Goal: Information Seeking & Learning: Learn about a topic

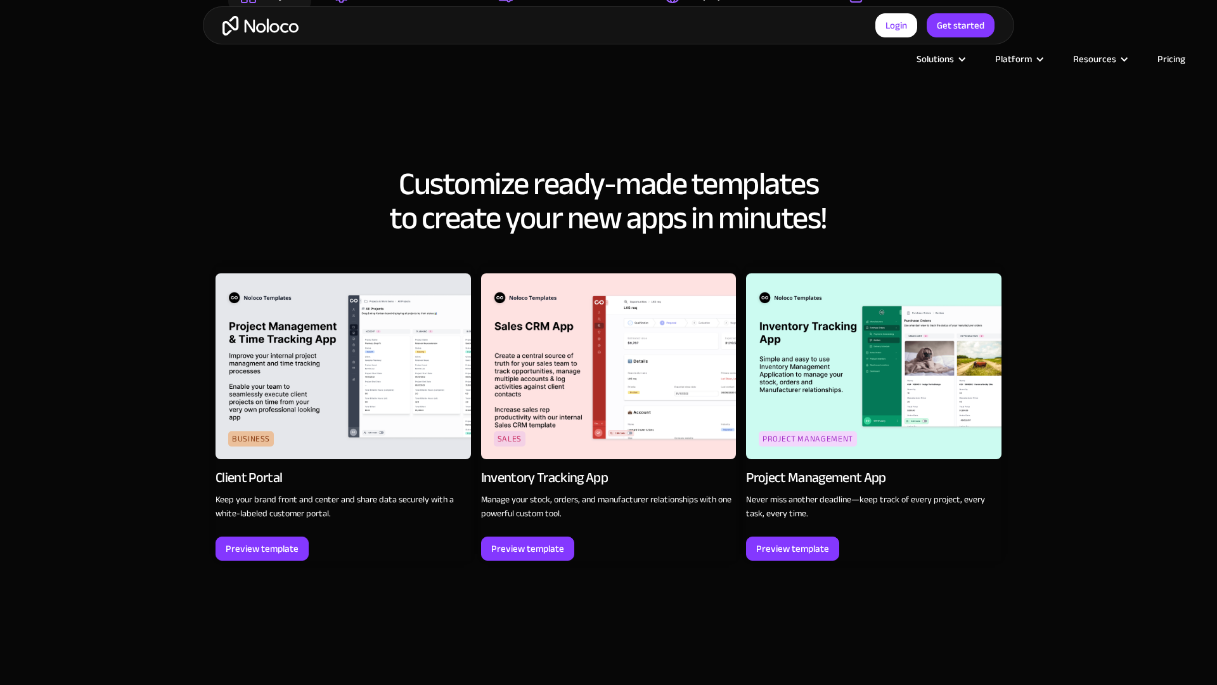
scroll to position [1778, 0]
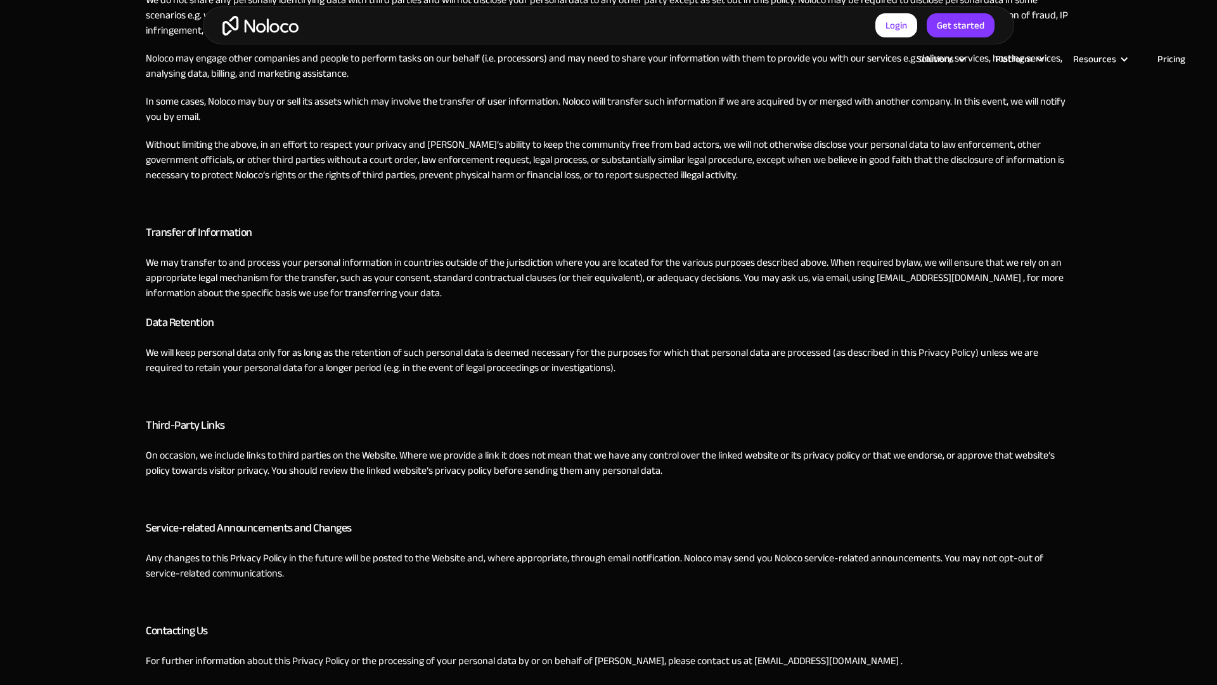
scroll to position [2384, 0]
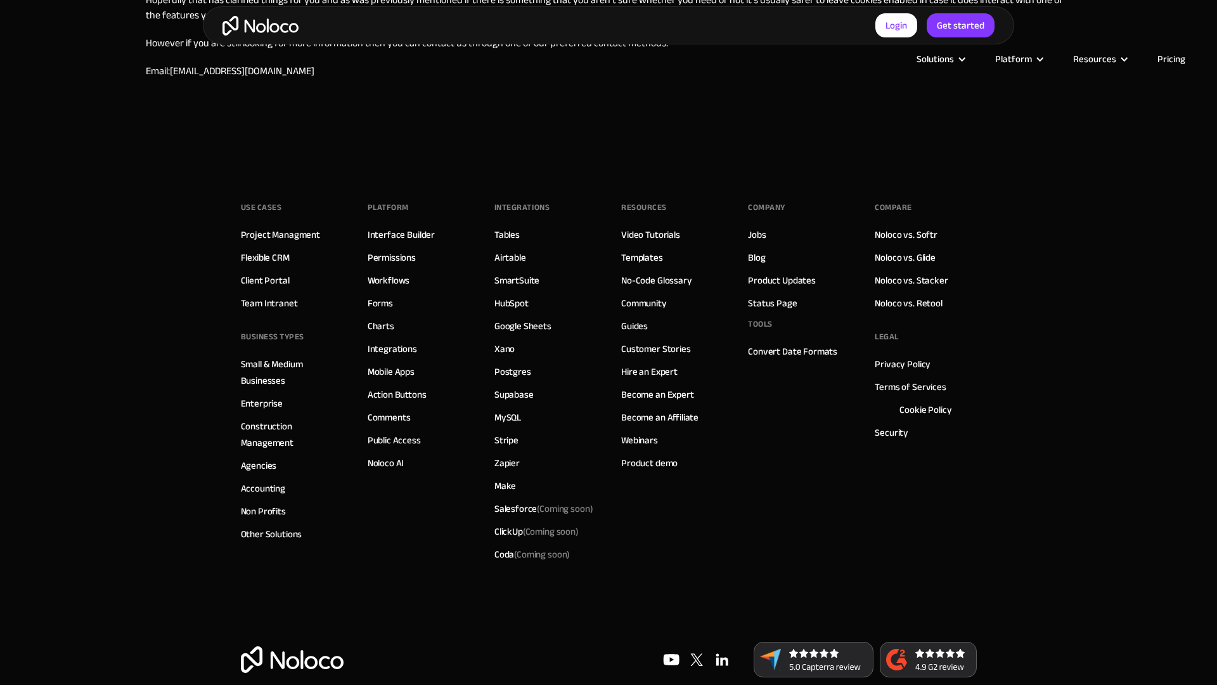
scroll to position [1117, 0]
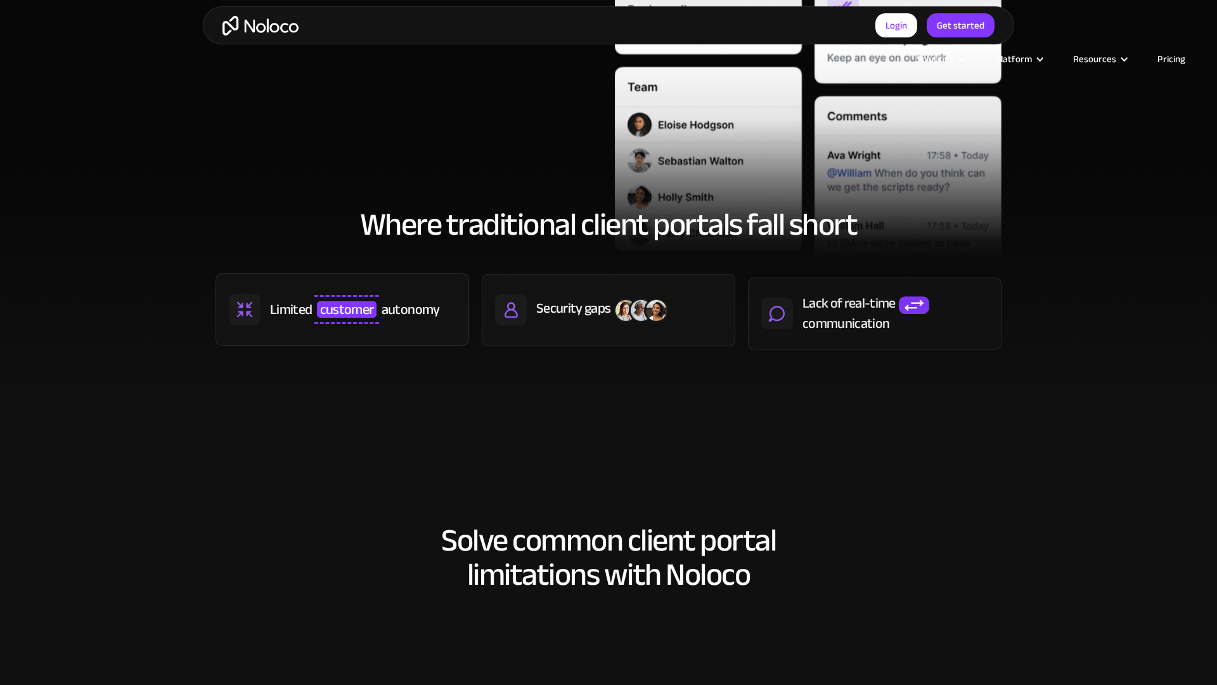
scroll to position [1171, 0]
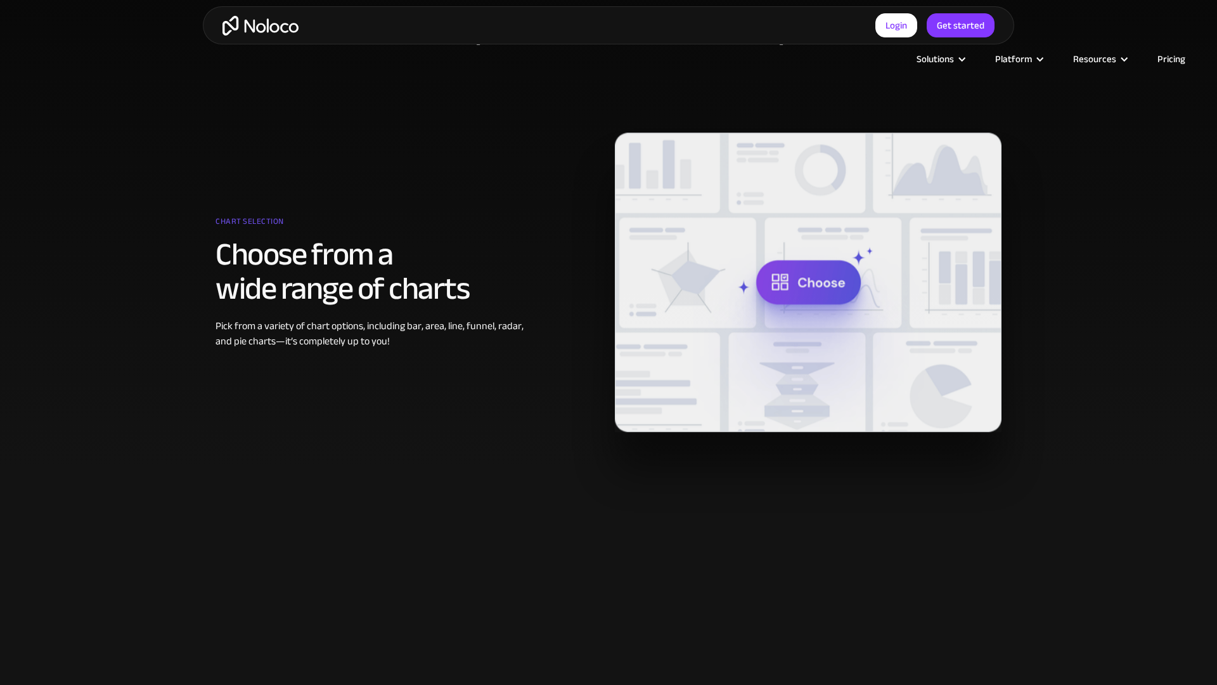
scroll to position [1171, 0]
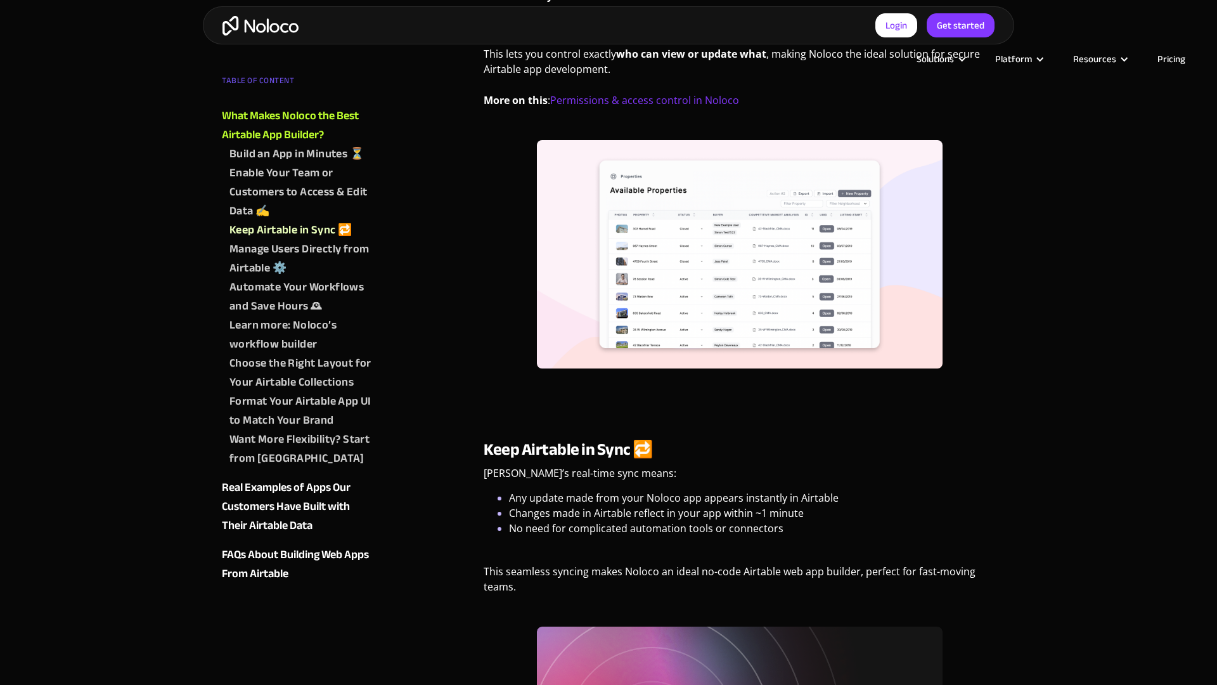
scroll to position [2386, 0]
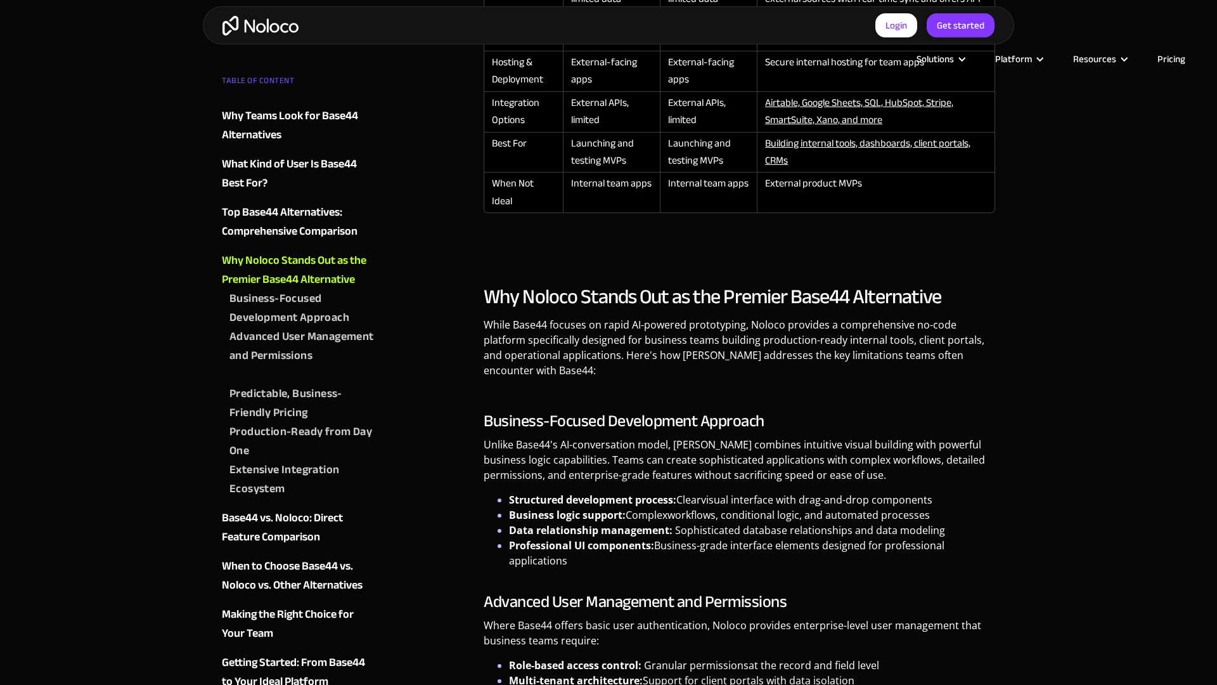
scroll to position [2384, 0]
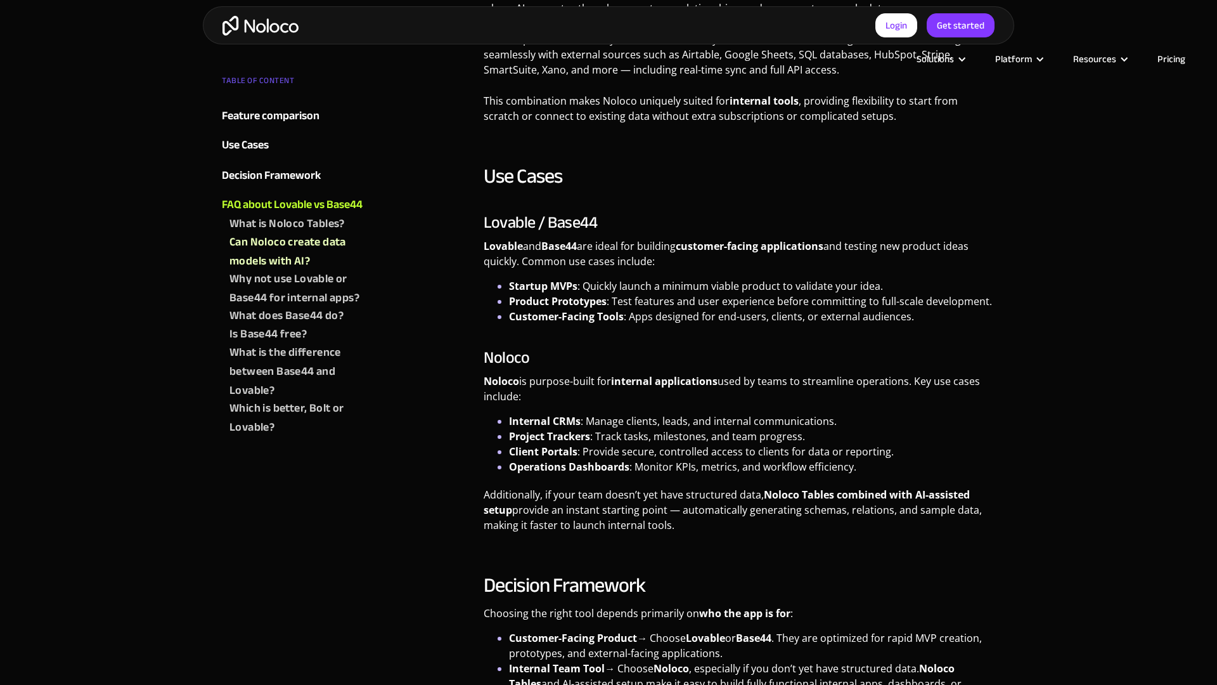
scroll to position [2385, 0]
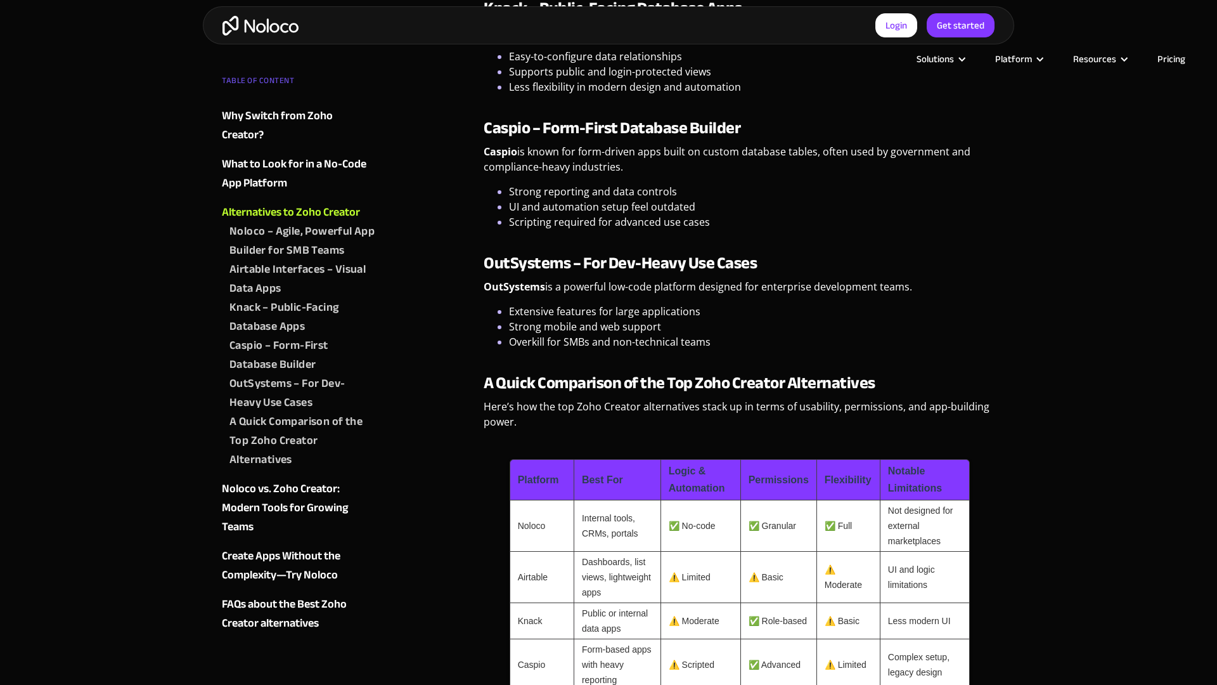
scroll to position [2386, 0]
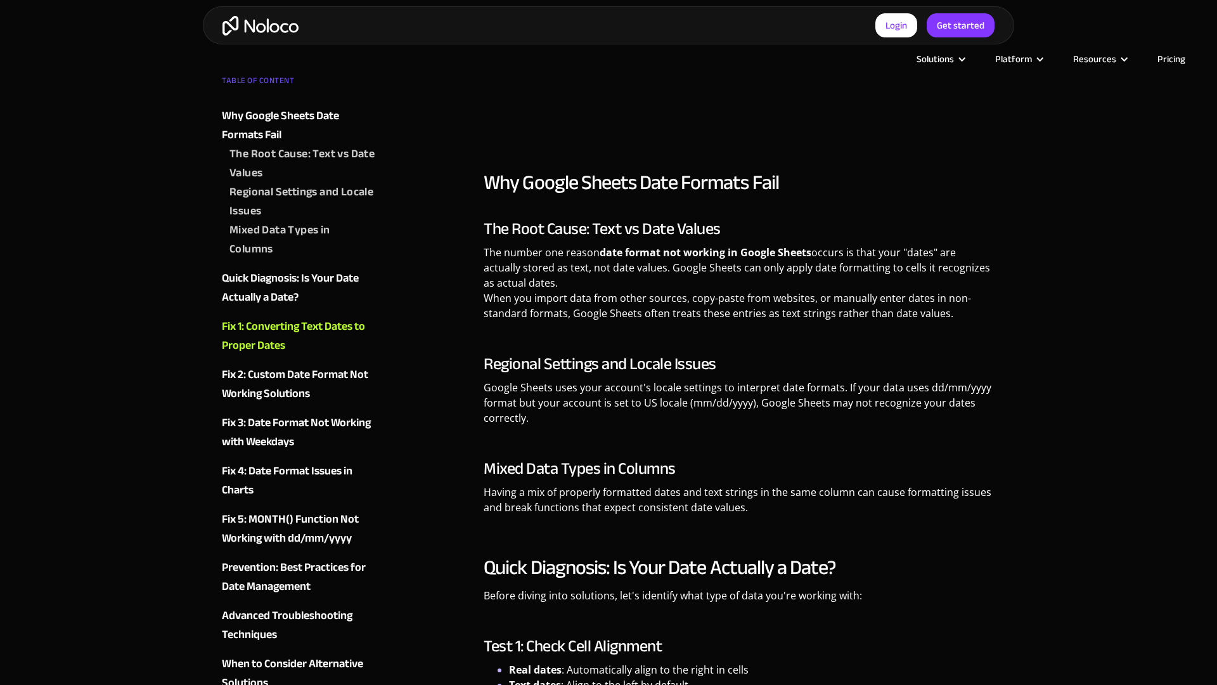
scroll to position [1778, 0]
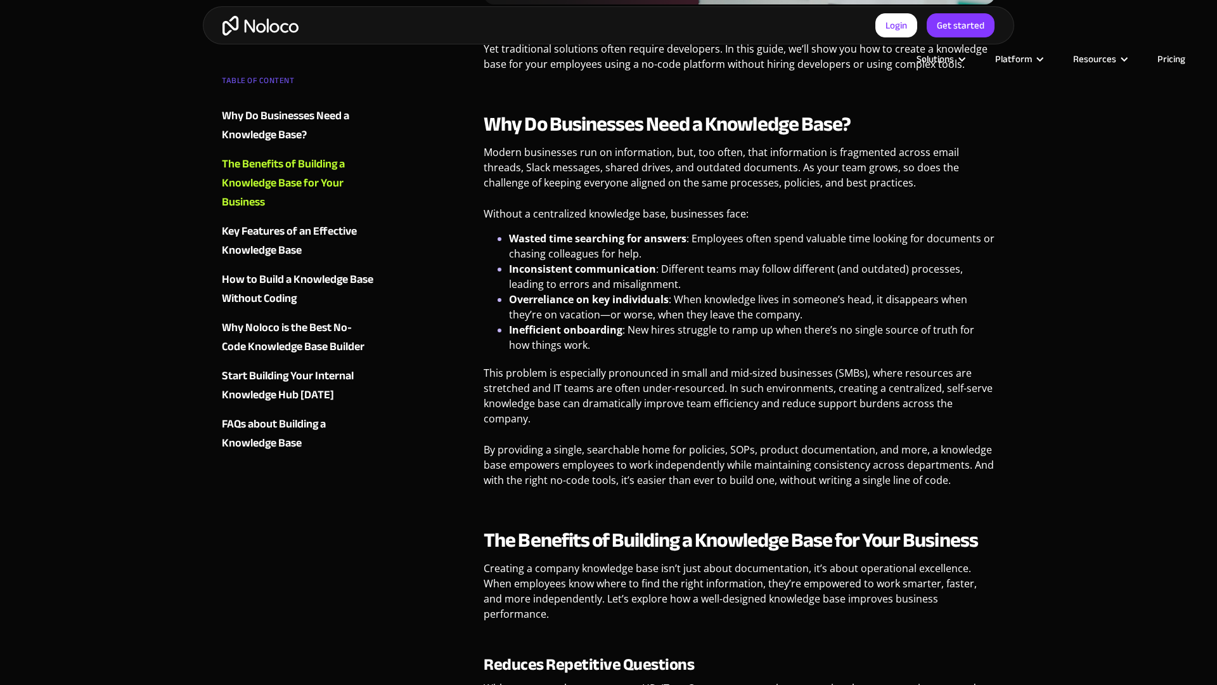
scroll to position [1171, 0]
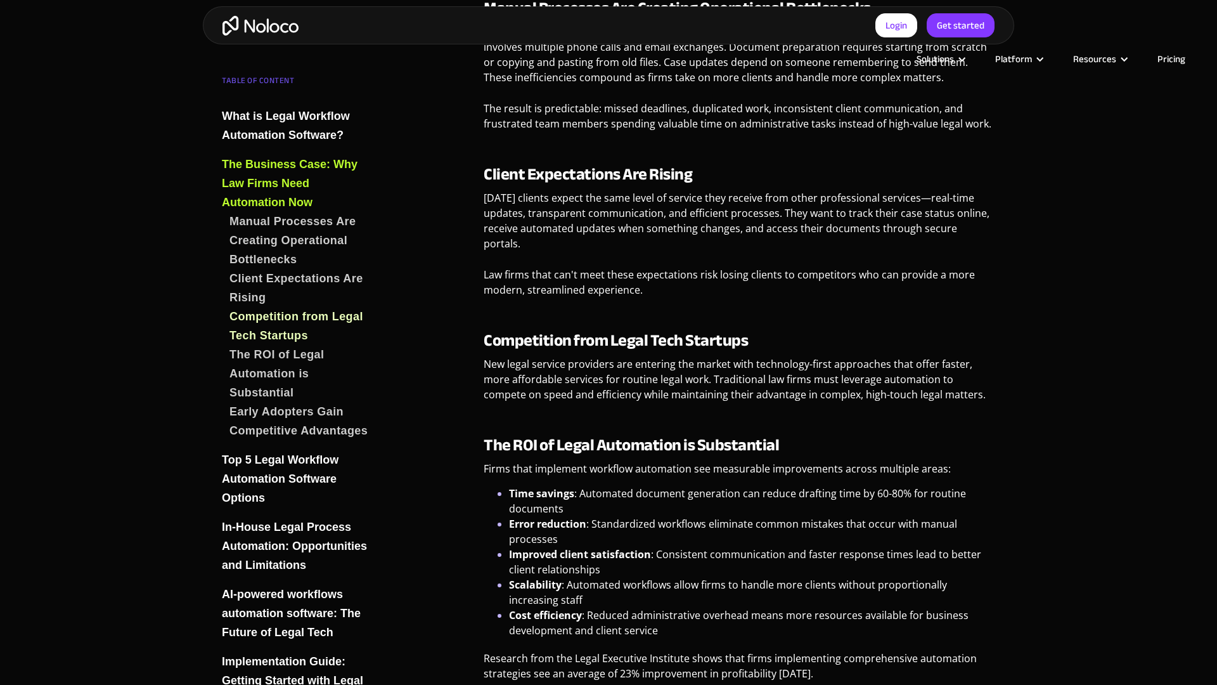
scroll to position [2384, 0]
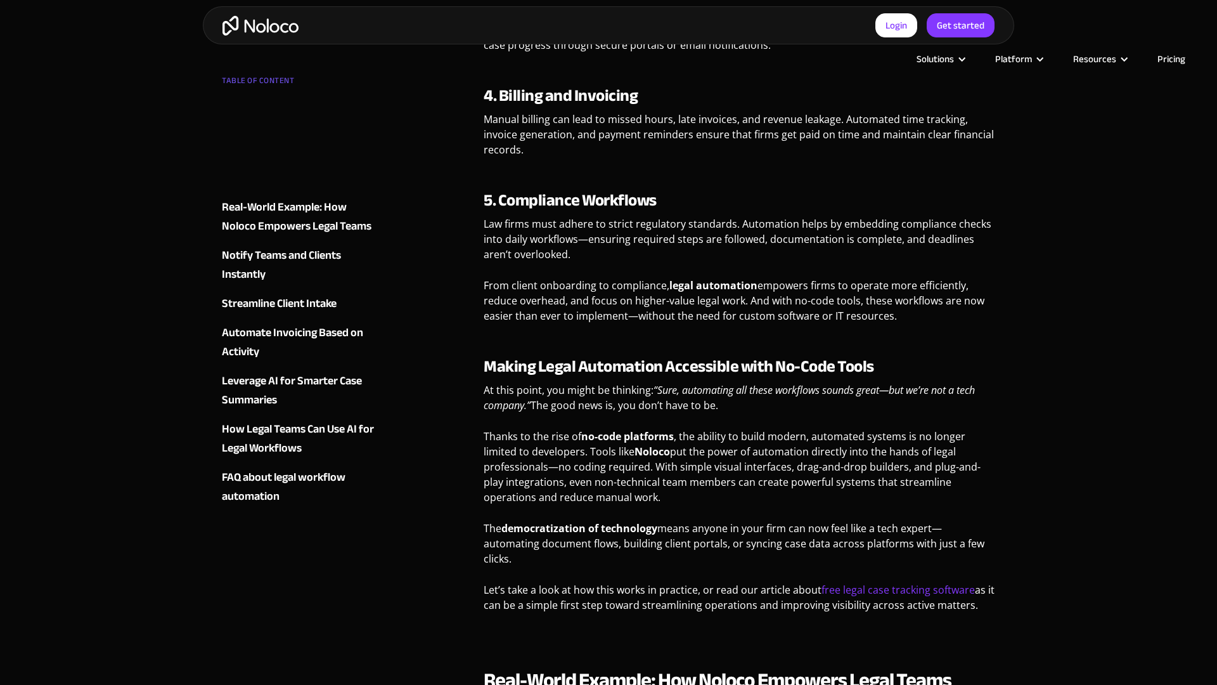
scroll to position [2384, 0]
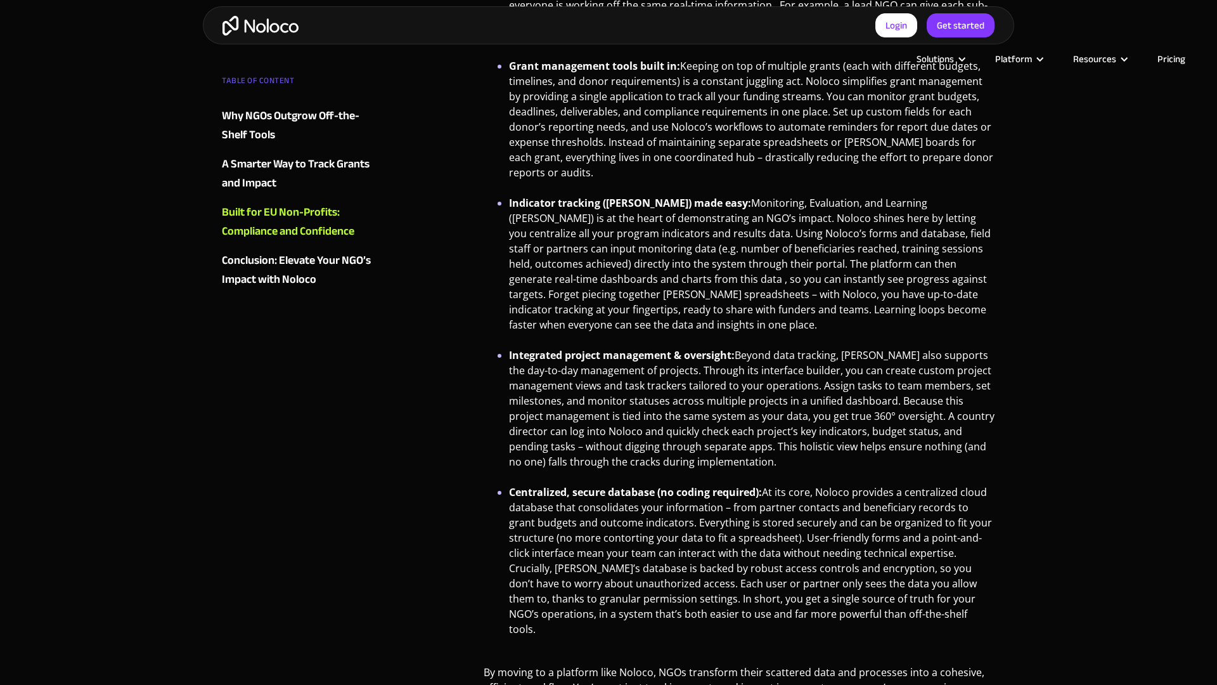
scroll to position [2386, 0]
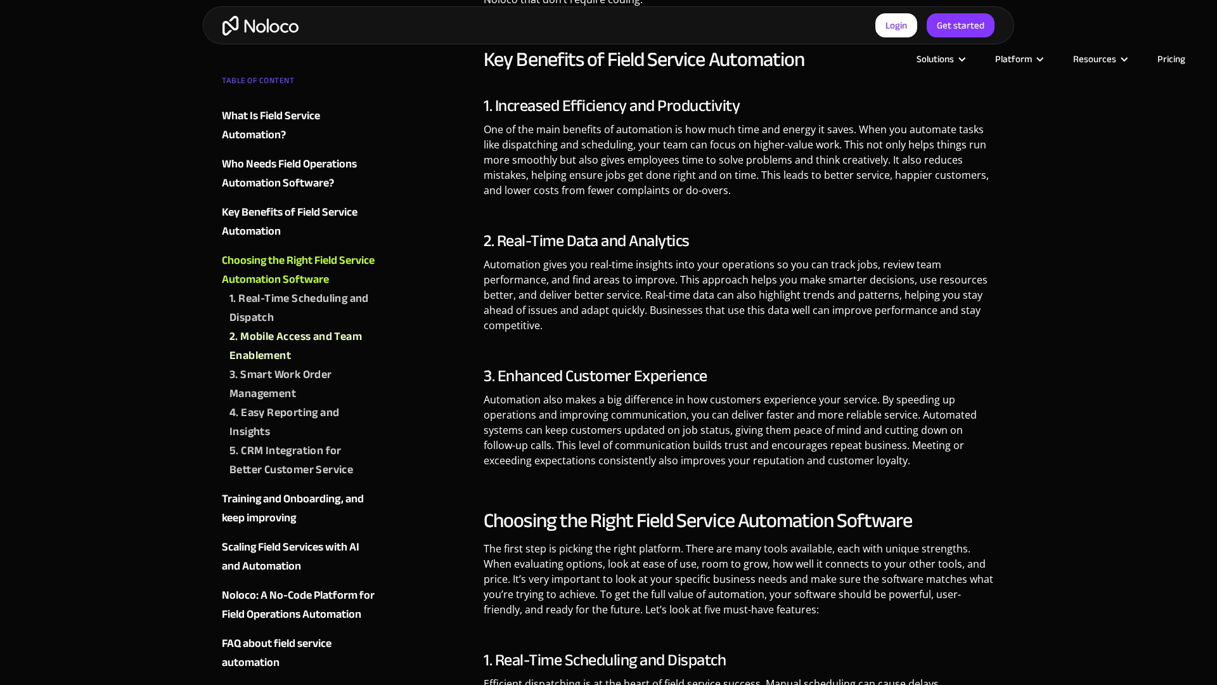
scroll to position [1778, 0]
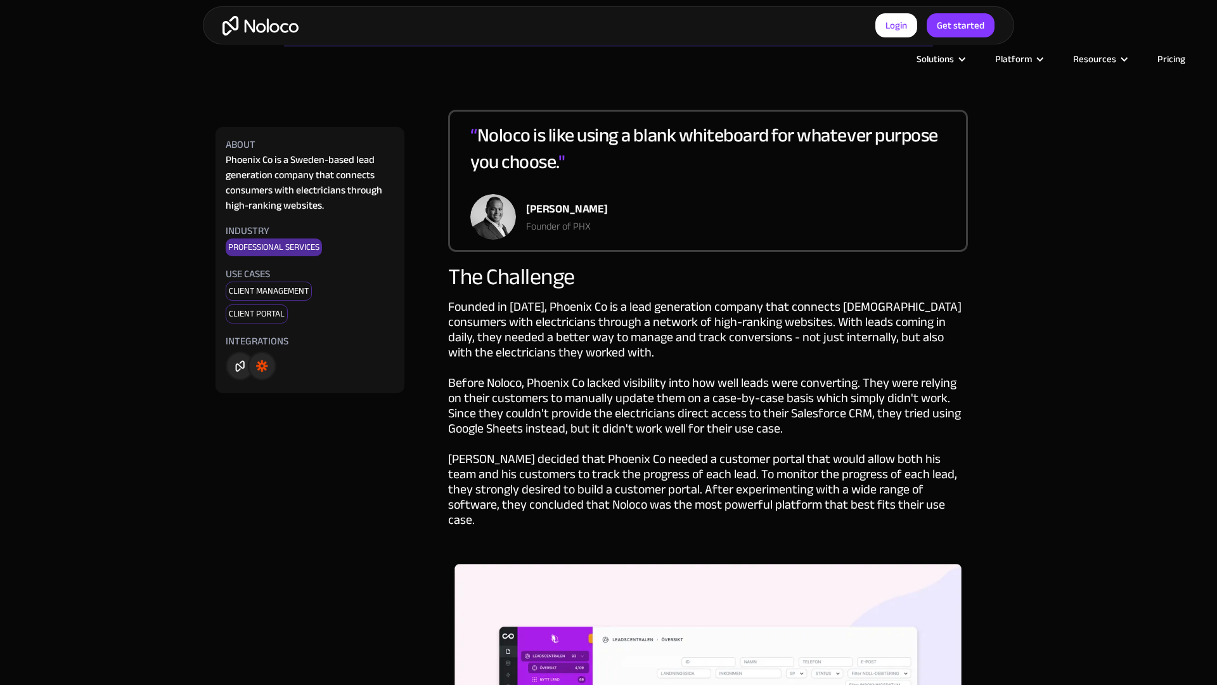
scroll to position [1171, 0]
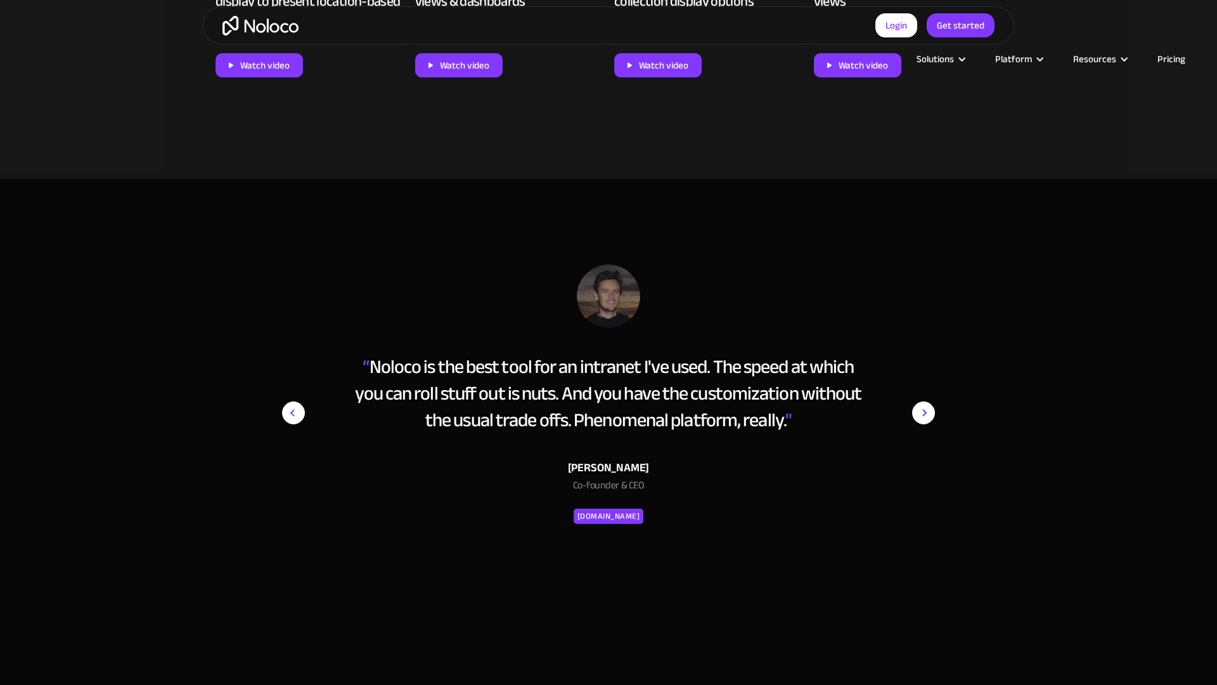
scroll to position [1884, 0]
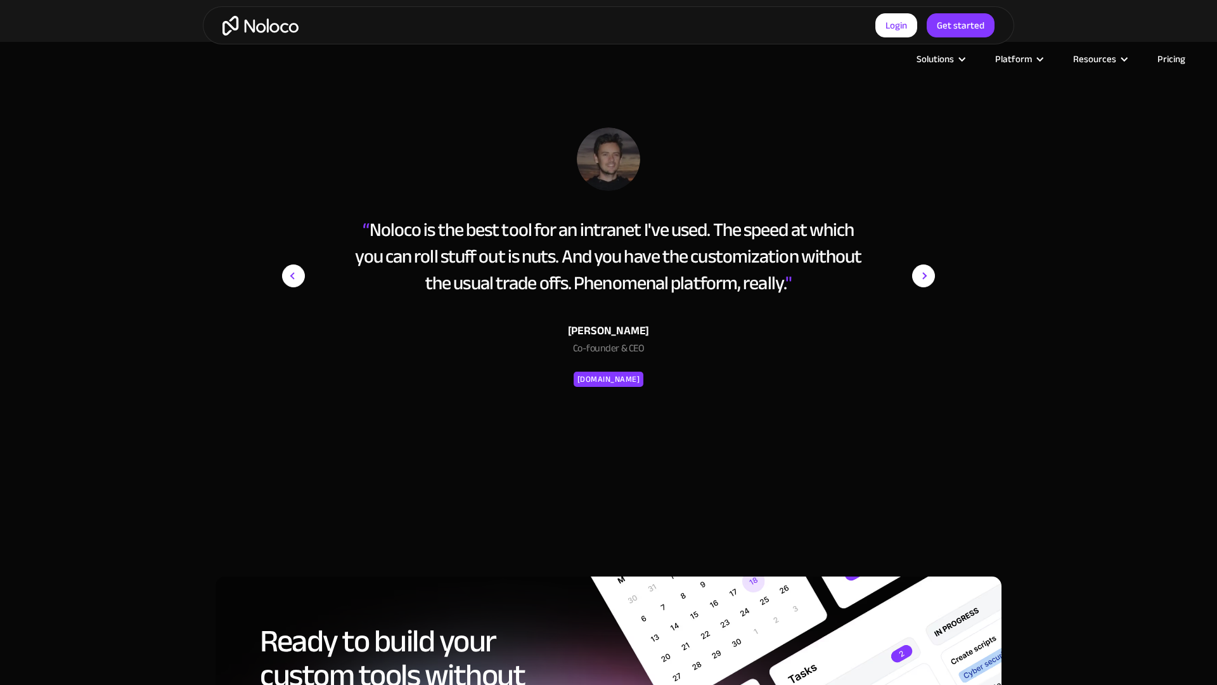
scroll to position [1778, 0]
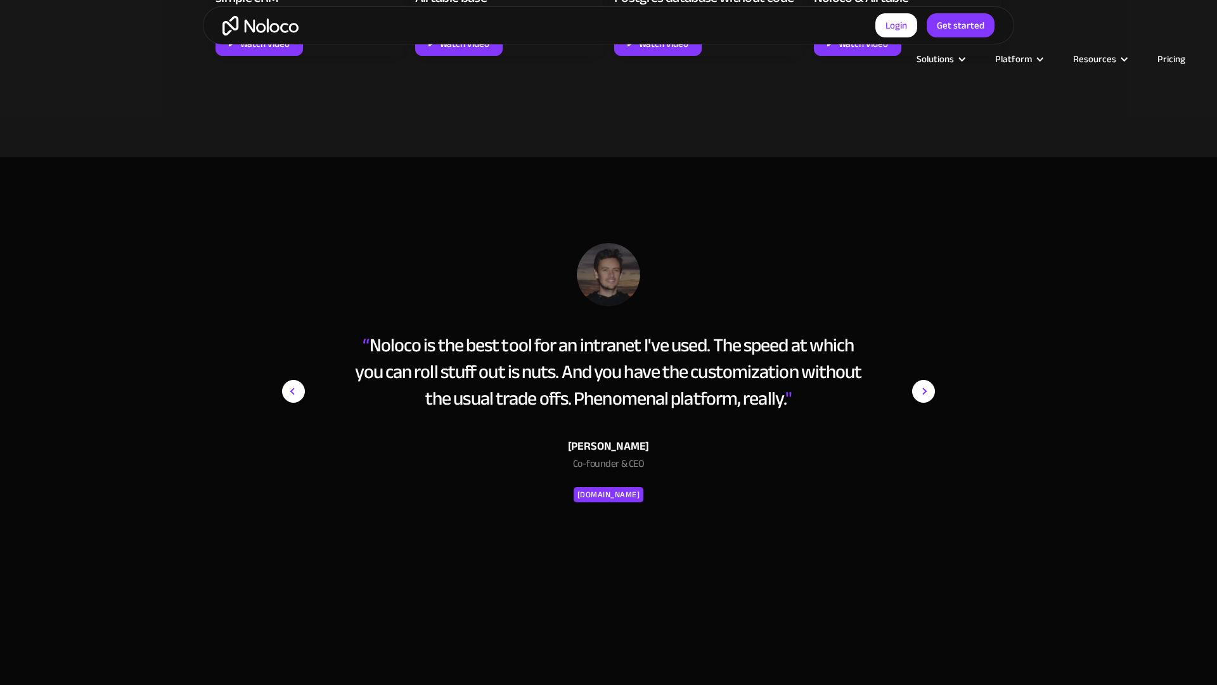
scroll to position [1778, 0]
